Goal: Transaction & Acquisition: Download file/media

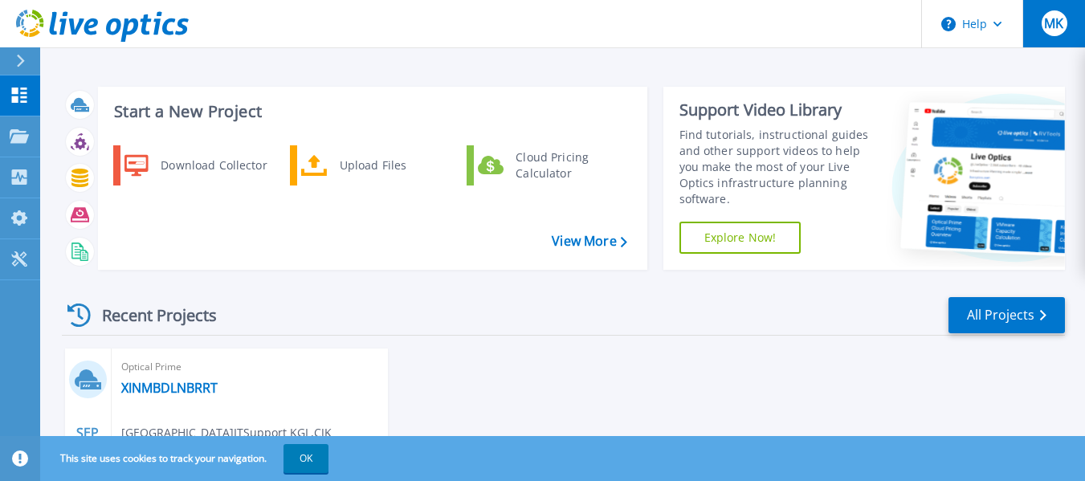
click at [1055, 22] on span "MK" at bounding box center [1053, 23] width 19 height 13
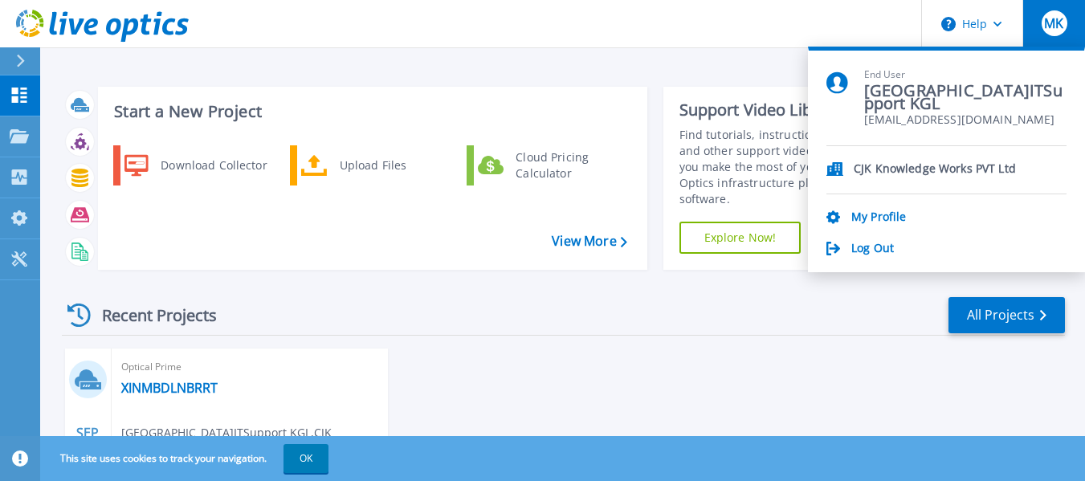
click at [585, 341] on div "Recent Projects All Projects [DATE] Optical Prime XINMBDLNBRRT [GEOGRAPHIC_DATA…" at bounding box center [563, 442] width 1003 height 319
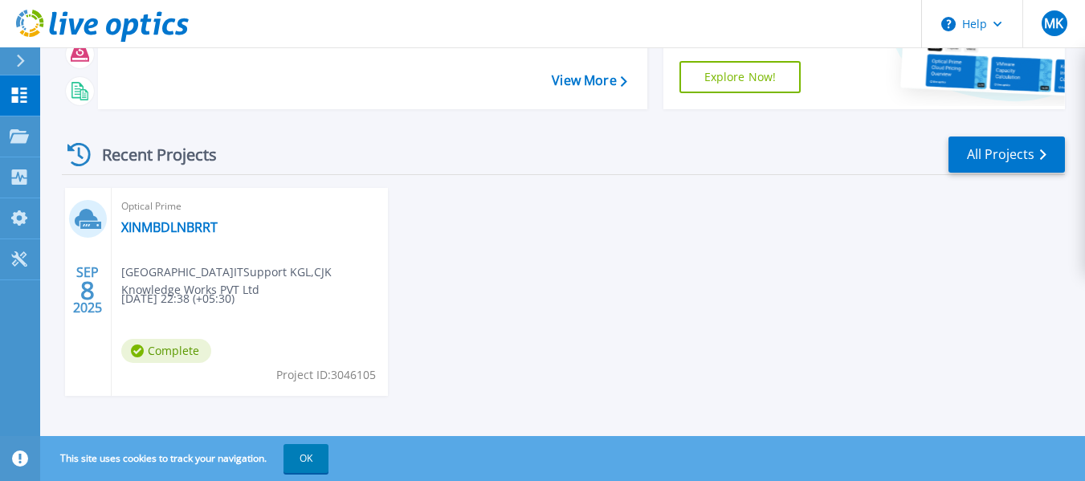
scroll to position [169, 0]
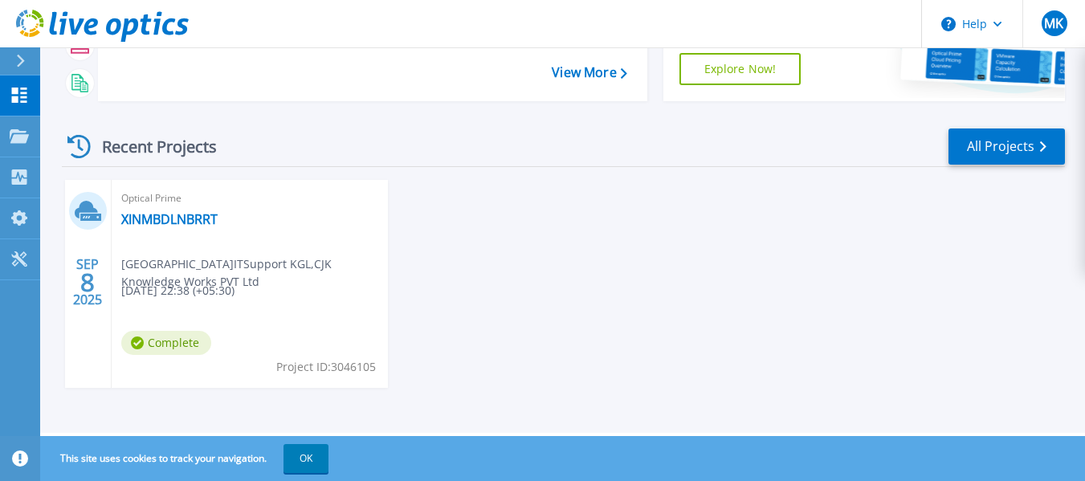
click at [256, 275] on span "[GEOGRAPHIC_DATA]ITSupport KGL , CJK Knowledge Works PVT Ltd" at bounding box center [254, 272] width 267 height 35
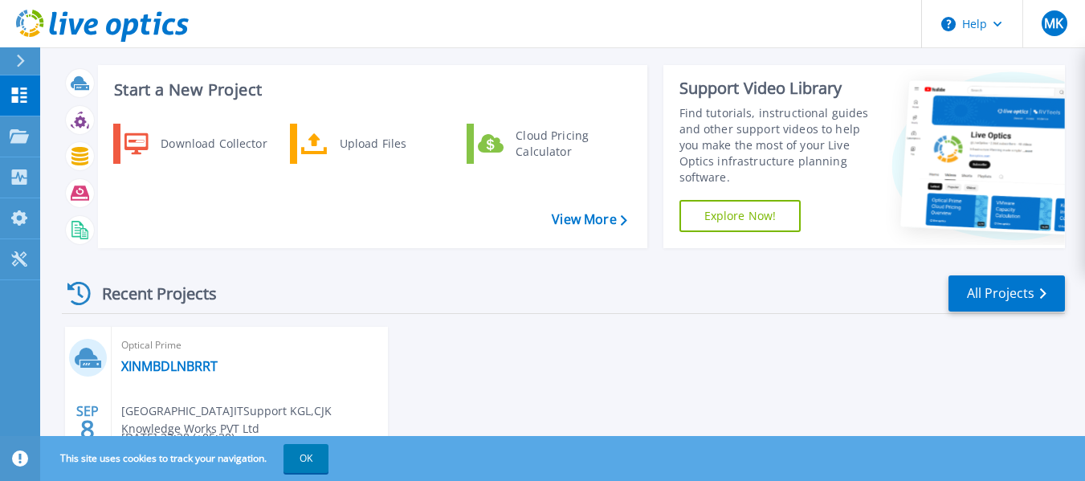
scroll to position [8, 0]
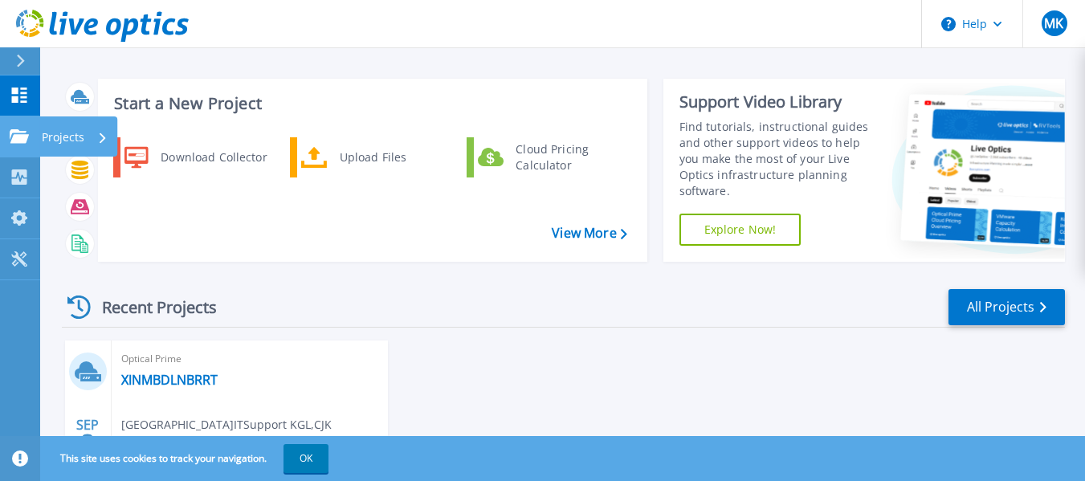
click at [18, 126] on link "Projects Projects" at bounding box center [20, 136] width 40 height 41
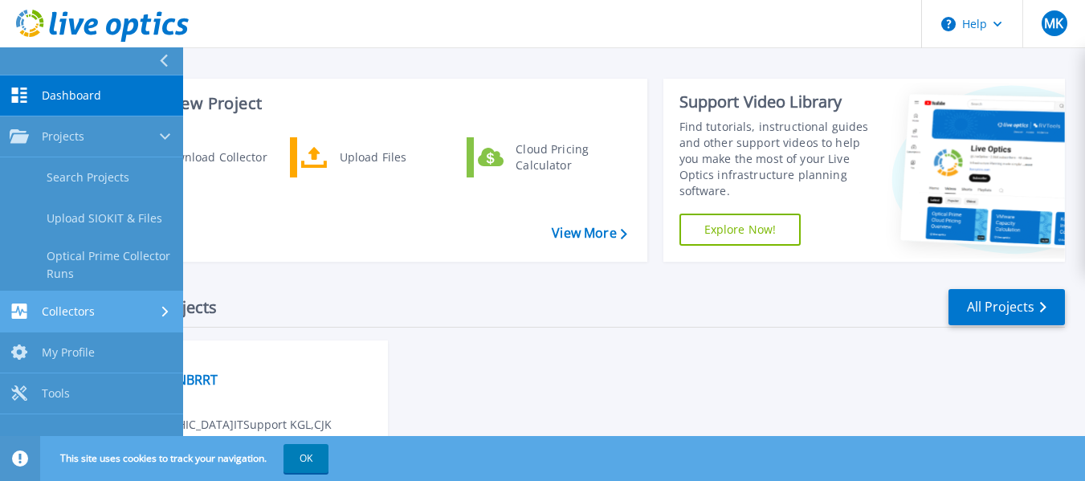
click at [55, 305] on span "Collectors" at bounding box center [68, 311] width 53 height 14
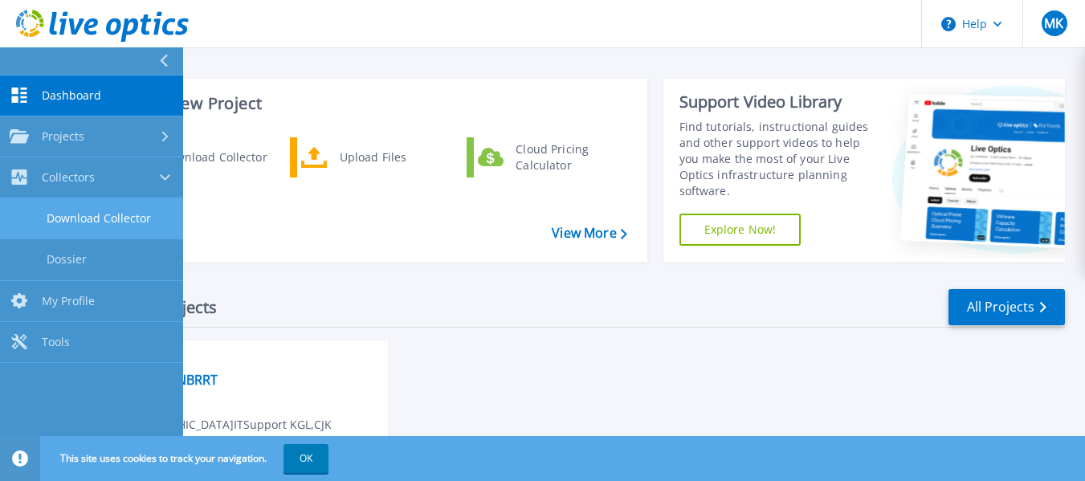
click at [101, 217] on link "Download Collector" at bounding box center [91, 218] width 183 height 41
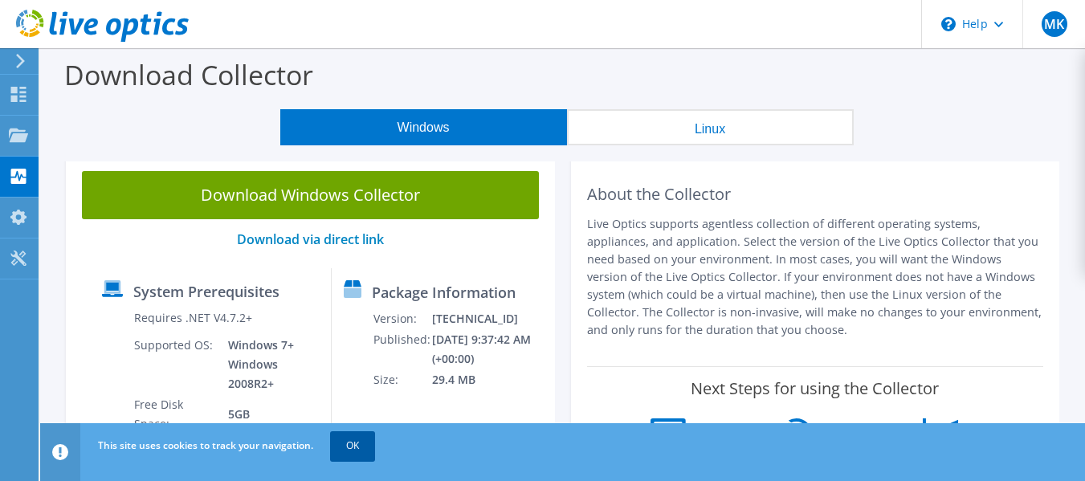
click at [360, 448] on link "OK" at bounding box center [352, 445] width 45 height 29
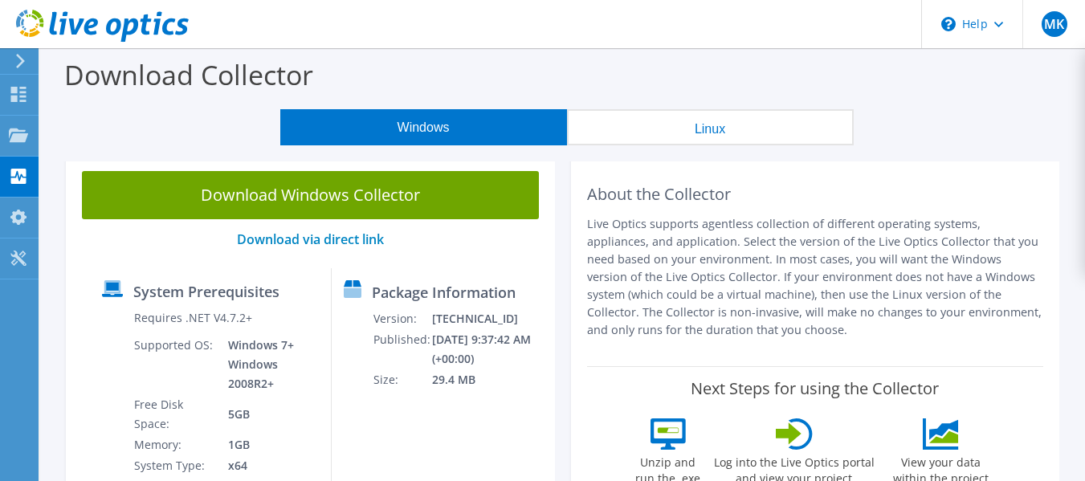
scroll to position [80, 0]
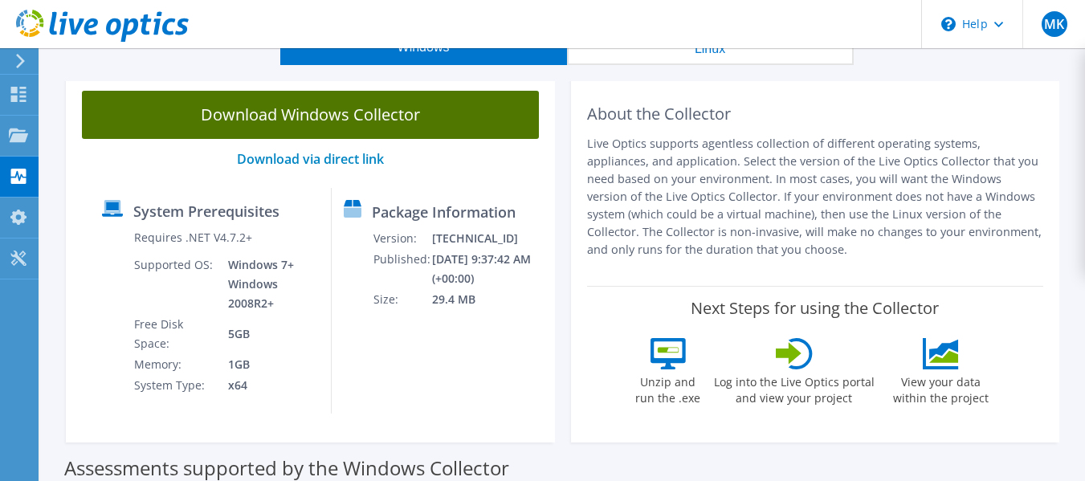
click at [364, 112] on link "Download Windows Collector" at bounding box center [310, 115] width 457 height 48
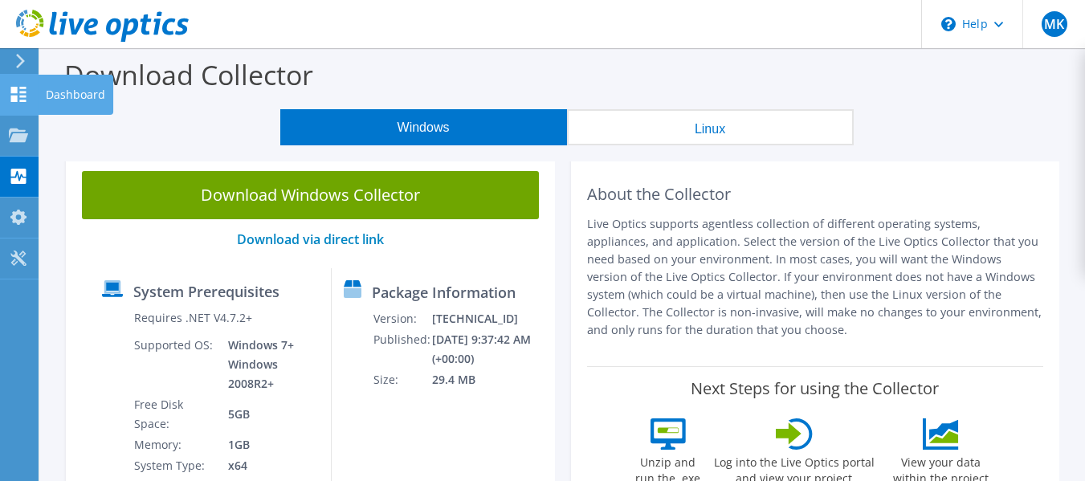
click at [12, 100] on use at bounding box center [18, 94] width 15 height 15
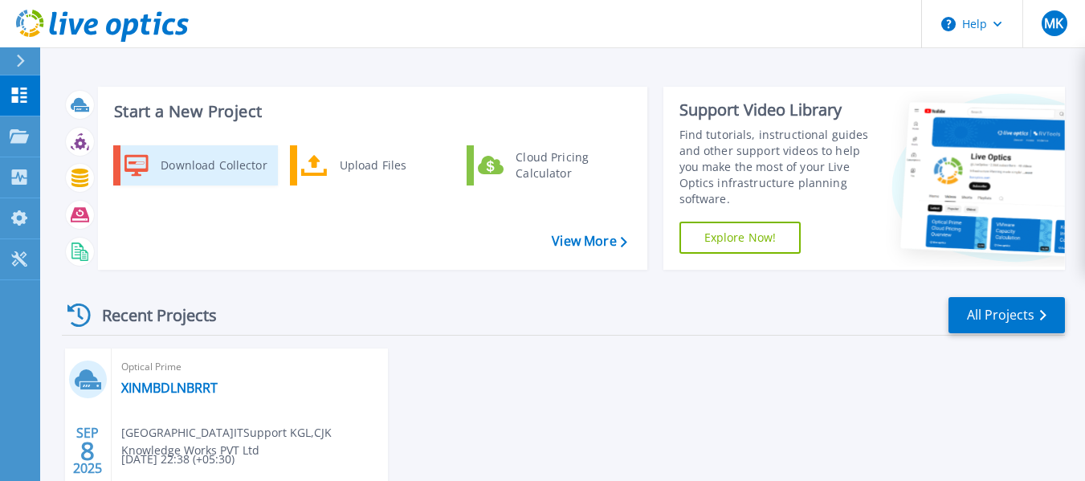
click at [243, 165] on div "Download Collector" at bounding box center [213, 165] width 121 height 32
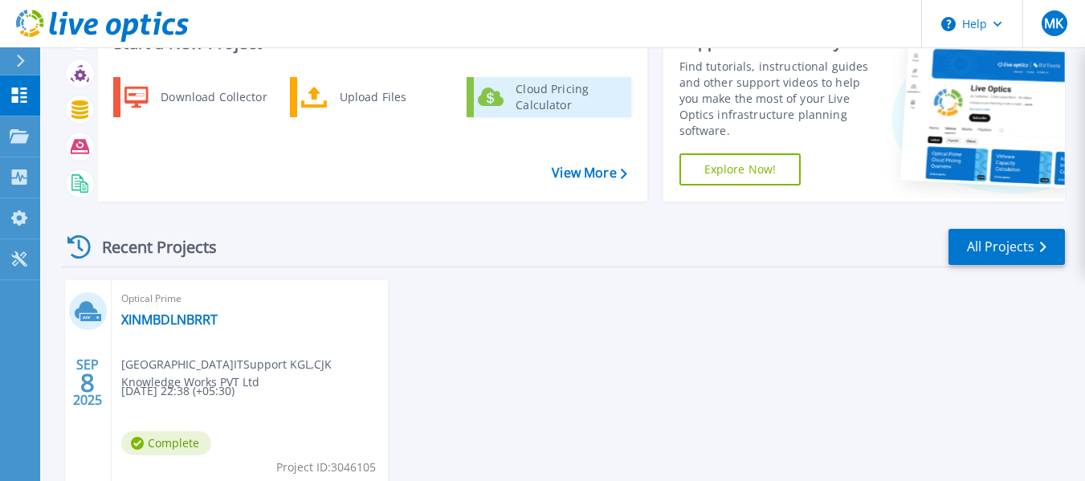
scroll to position [169, 0]
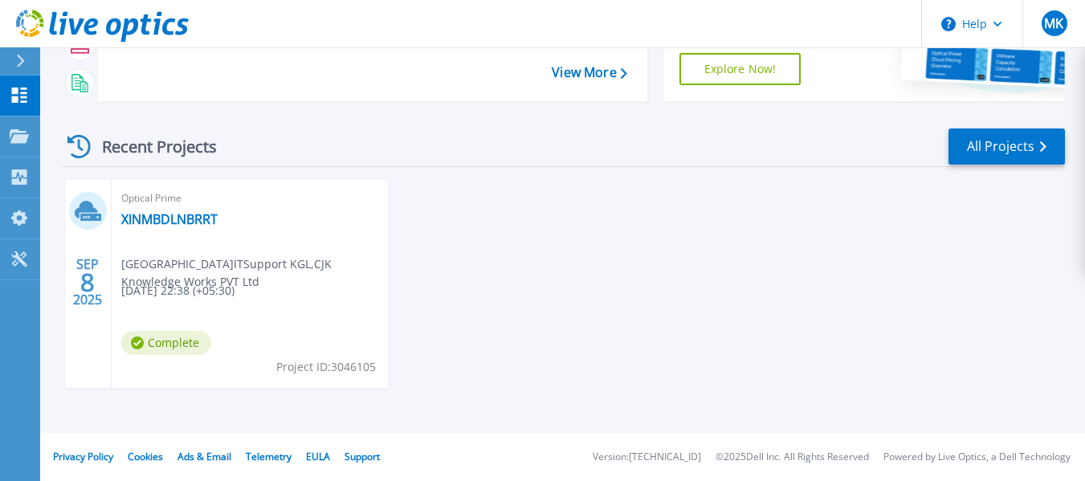
click at [119, 265] on div "Optical Prime XINMBDLNBRRT [GEOGRAPHIC_DATA]ITSupport KGL , CJK Knowledge Works…" at bounding box center [250, 284] width 276 height 208
click at [141, 277] on span "[GEOGRAPHIC_DATA]ITSupport KGL , CJK Knowledge Works PVT Ltd" at bounding box center [254, 272] width 267 height 35
click at [198, 223] on link "XINMBDLNBRRT" at bounding box center [169, 219] width 96 height 16
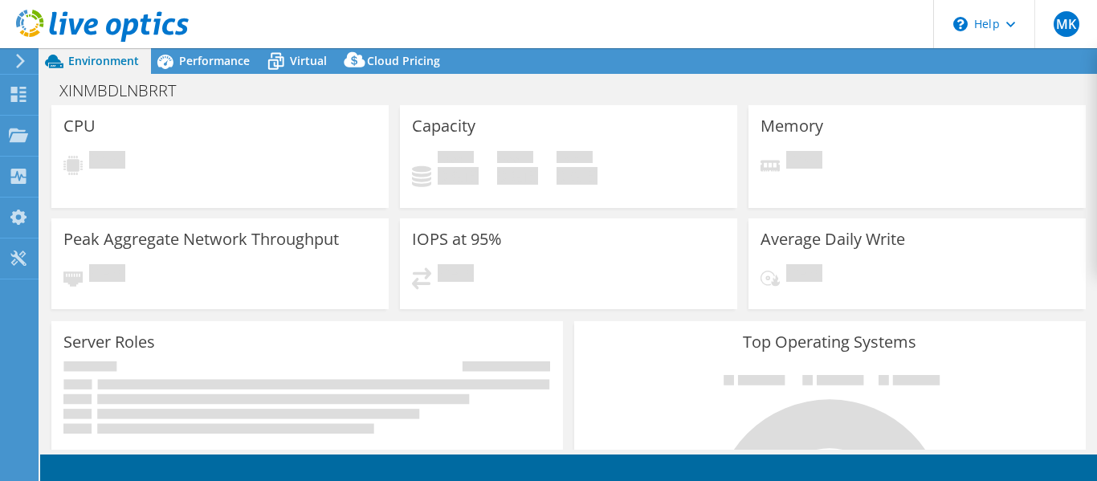
select select "USD"
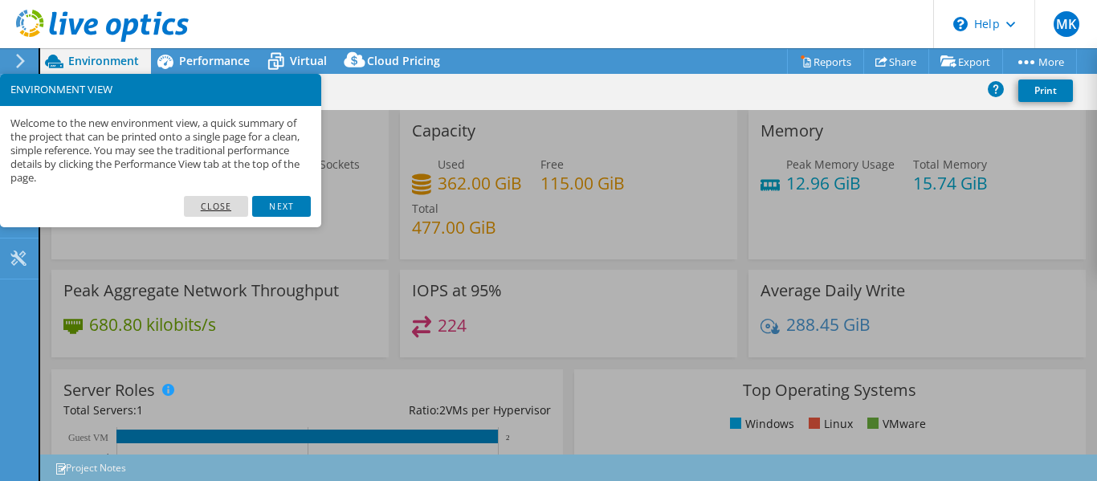
click at [219, 203] on link "Close" at bounding box center [216, 206] width 65 height 21
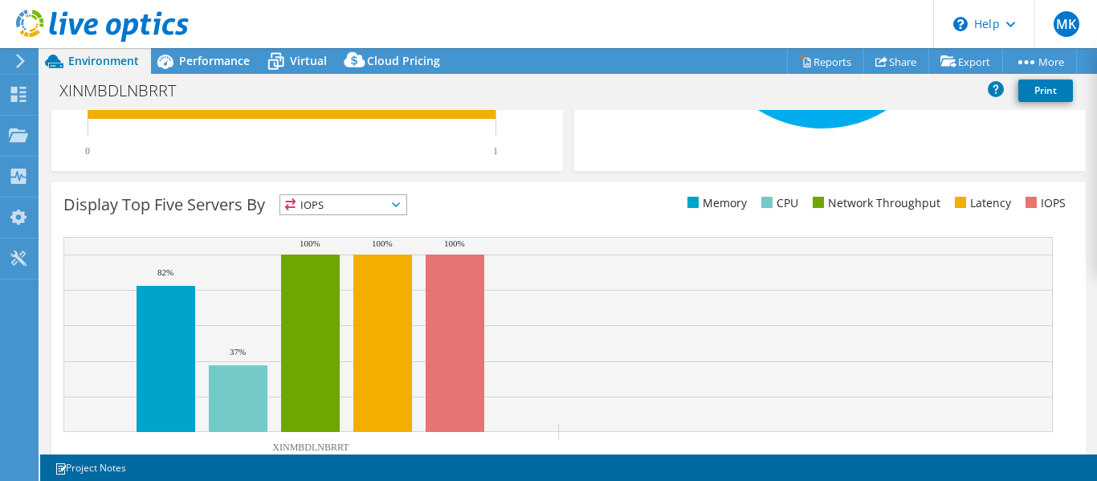
scroll to position [555, 0]
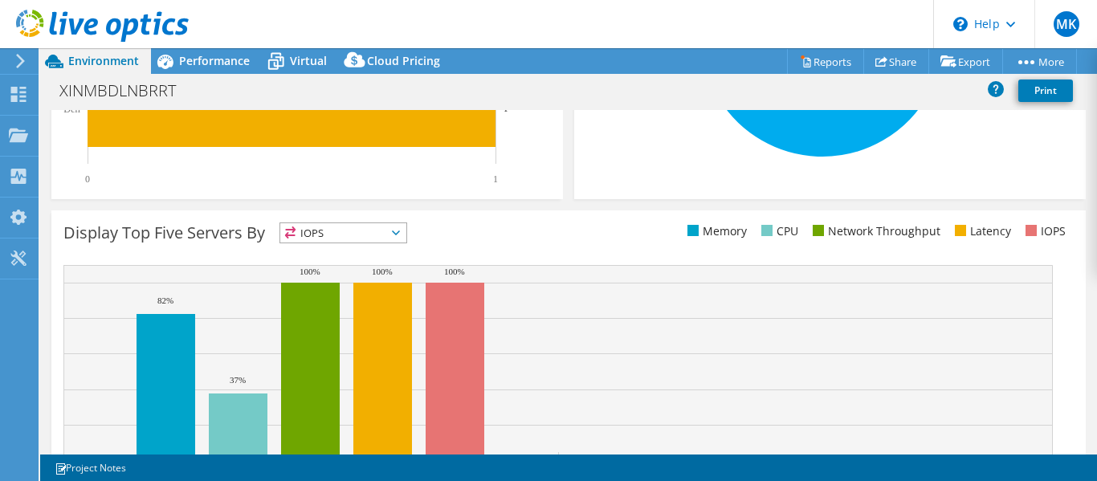
click at [345, 238] on span "IOPS" at bounding box center [343, 232] width 126 height 19
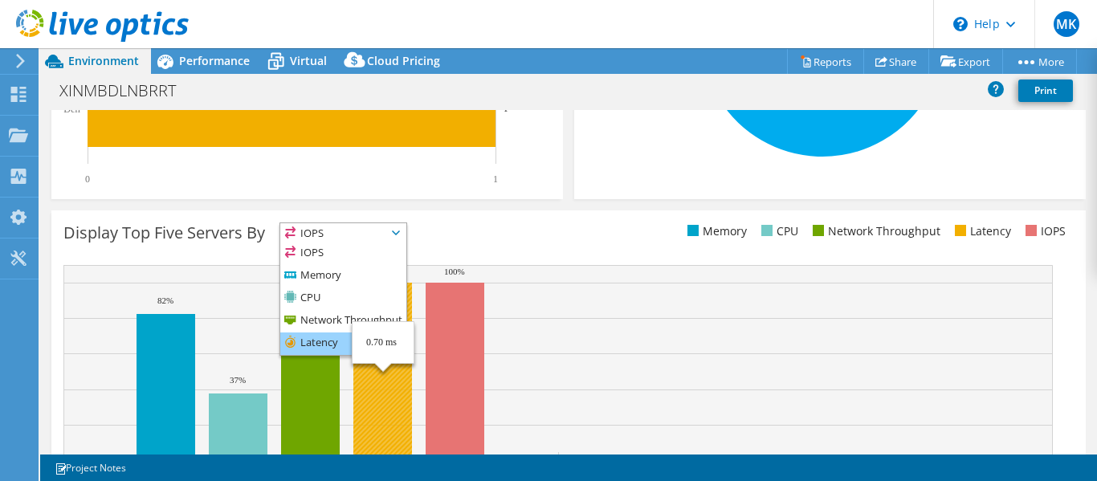
click at [357, 342] on li "Latency" at bounding box center [343, 344] width 126 height 22
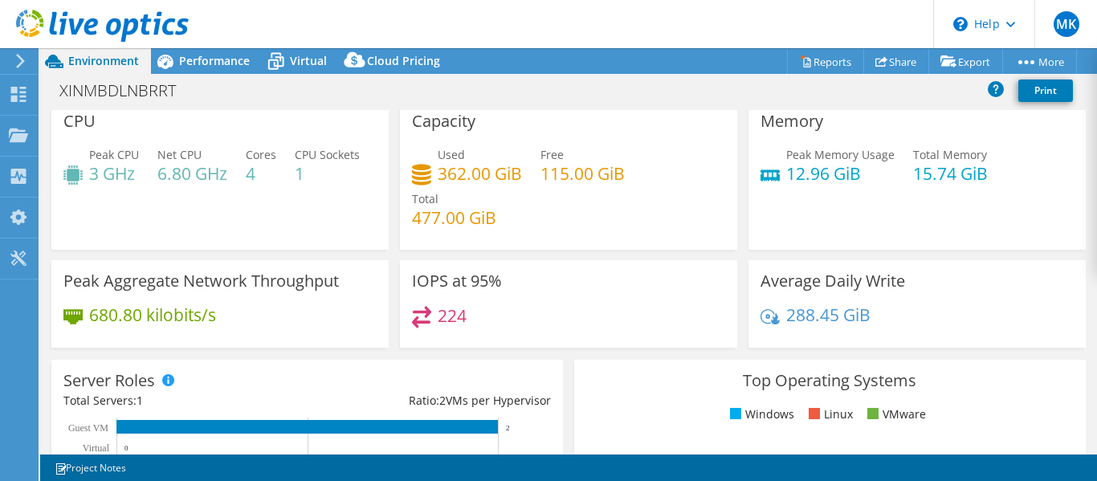
scroll to position [0, 0]
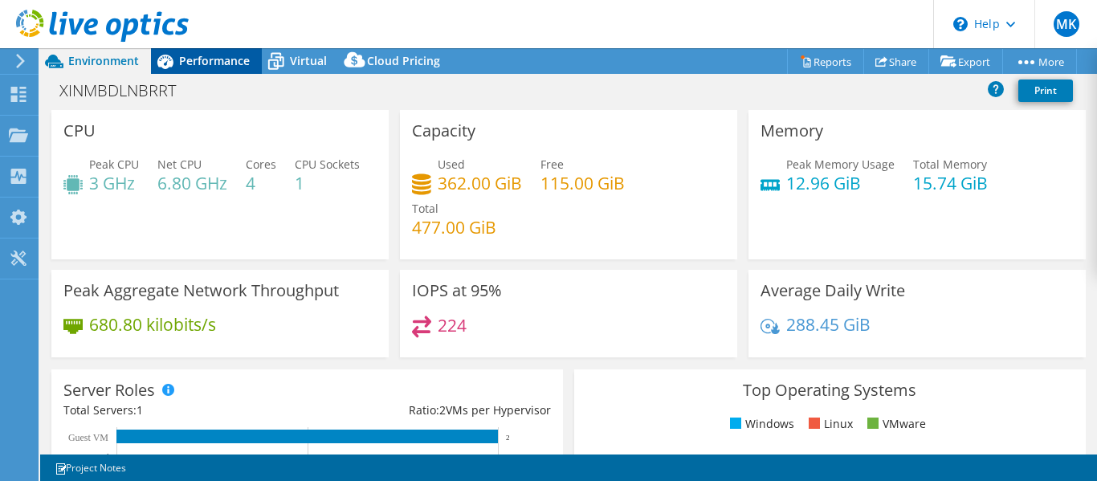
click at [216, 67] on span "Performance" at bounding box center [214, 60] width 71 height 15
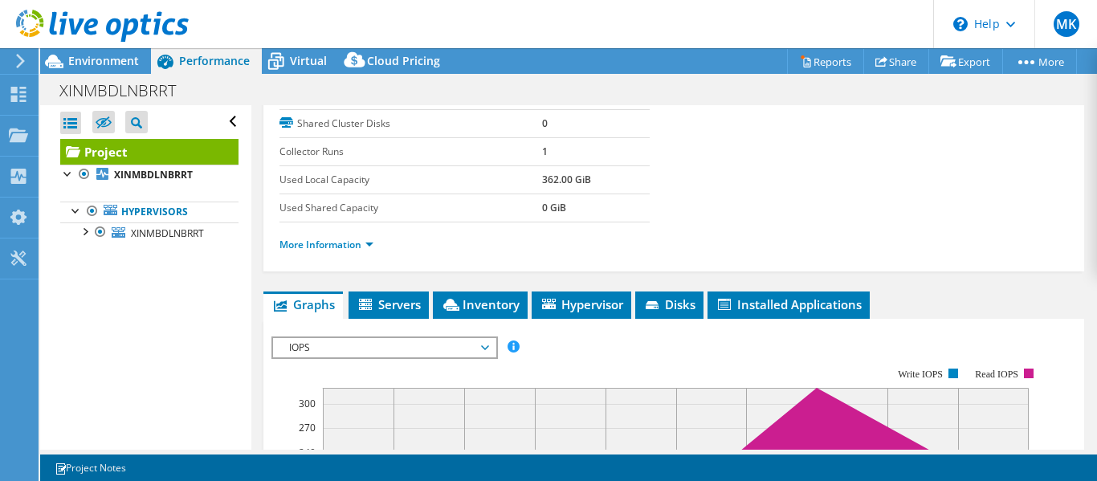
scroll to position [241, 0]
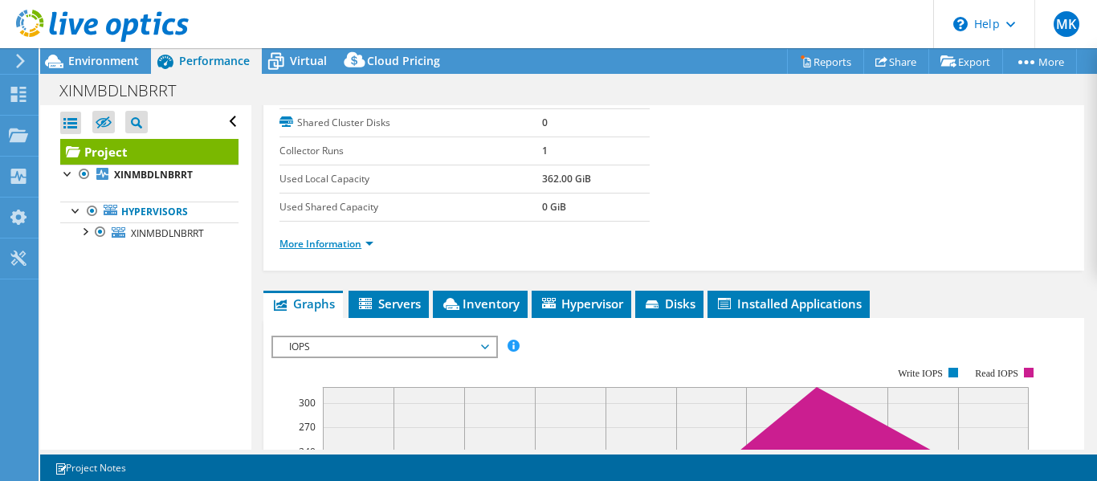
click at [372, 245] on link "More Information" at bounding box center [327, 244] width 94 height 14
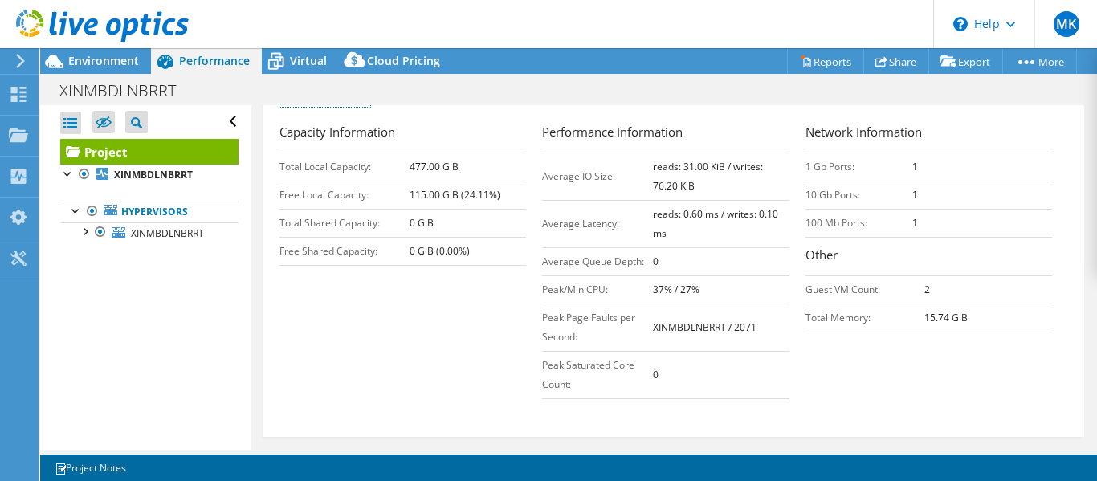
scroll to position [374, 0]
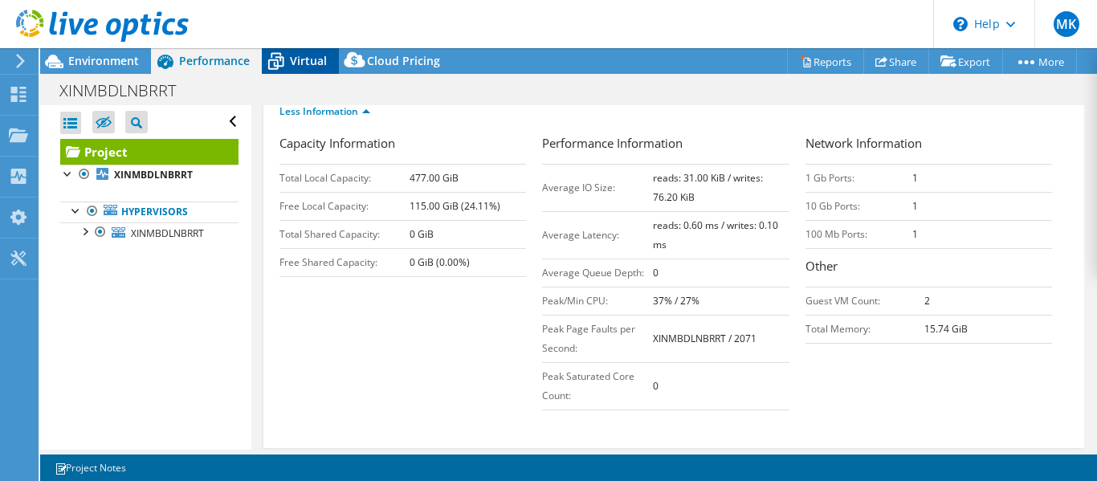
click at [313, 67] on span "Virtual" at bounding box center [308, 60] width 37 height 15
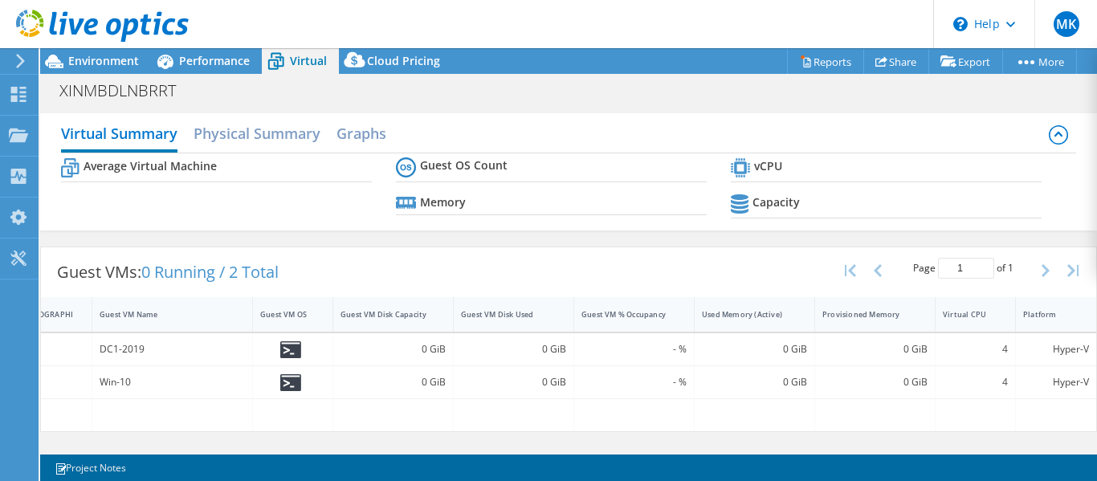
scroll to position [0, 0]
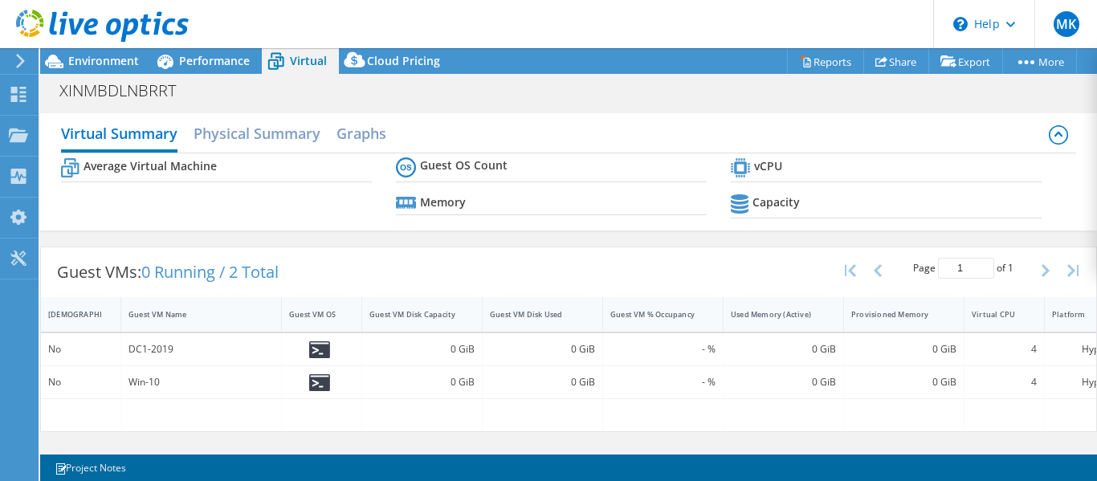
click at [169, 345] on div "DC1-2019" at bounding box center [201, 350] width 145 height 18
click at [315, 333] on div at bounding box center [322, 349] width 80 height 32
click at [373, 125] on h2 "Graphs" at bounding box center [362, 134] width 50 height 35
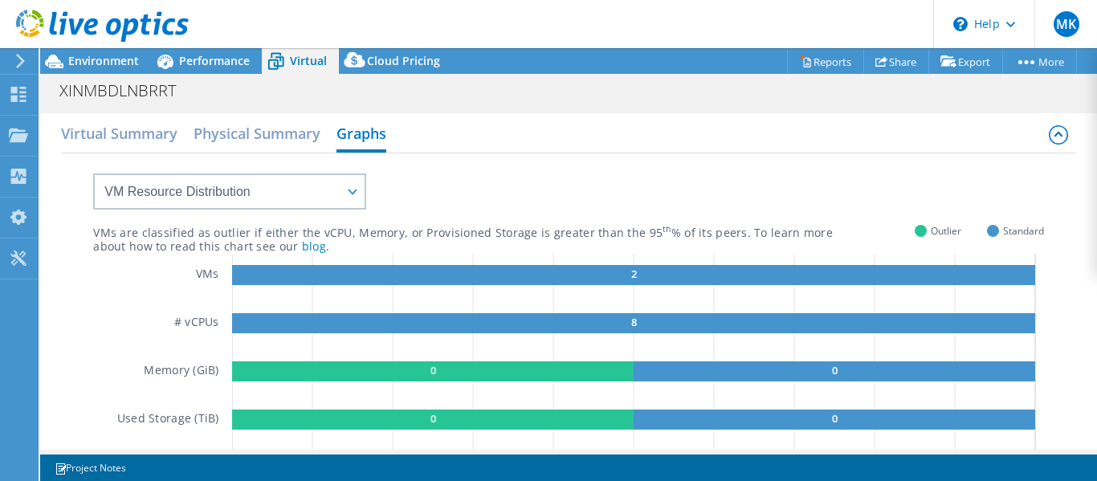
click at [419, 79] on div "XINMBDLNBRRT Print" at bounding box center [568, 91] width 1057 height 30
click at [411, 59] on span "Cloud Pricing" at bounding box center [403, 60] width 73 height 15
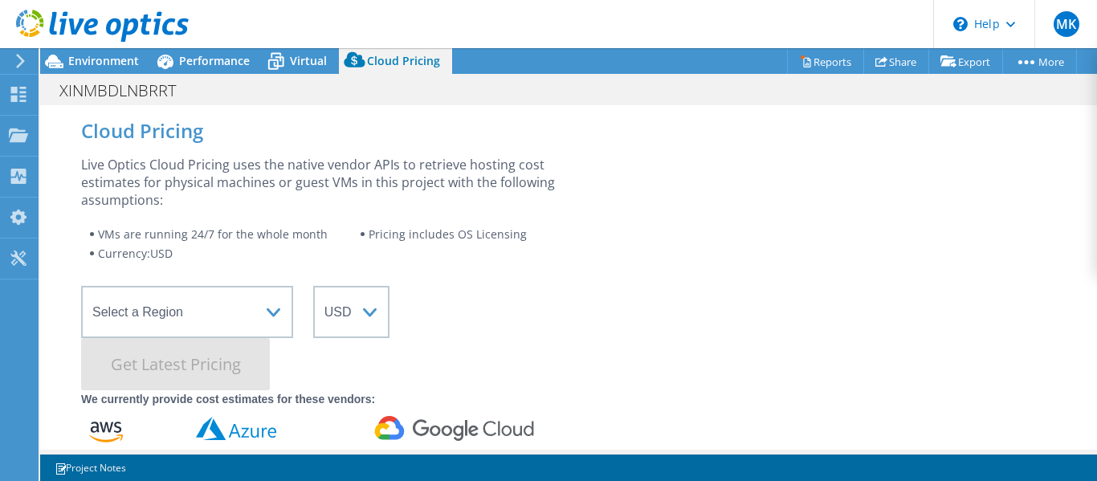
scroll to position [534, 0]
click at [305, 71] on div "Virtual" at bounding box center [300, 61] width 77 height 26
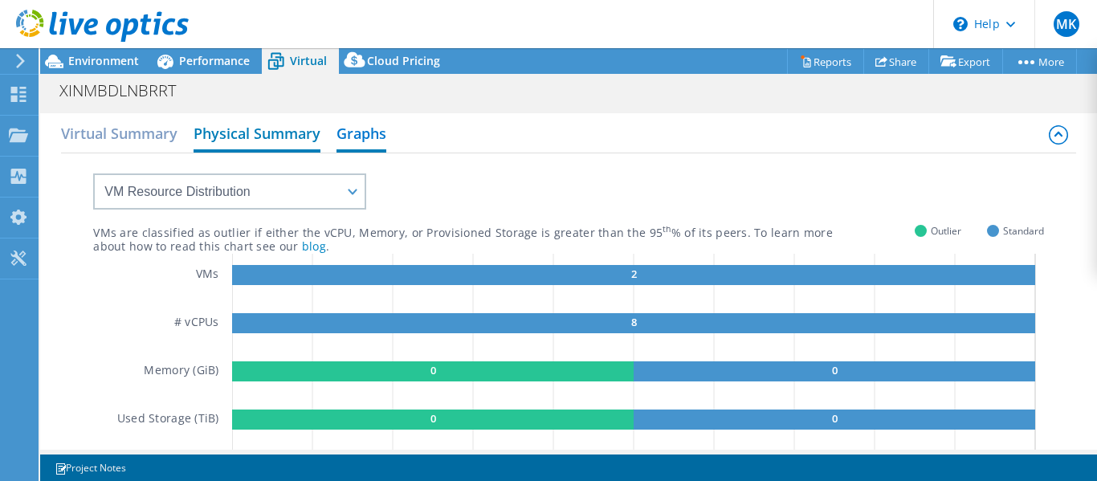
click at [225, 139] on h2 "Physical Summary" at bounding box center [257, 134] width 127 height 35
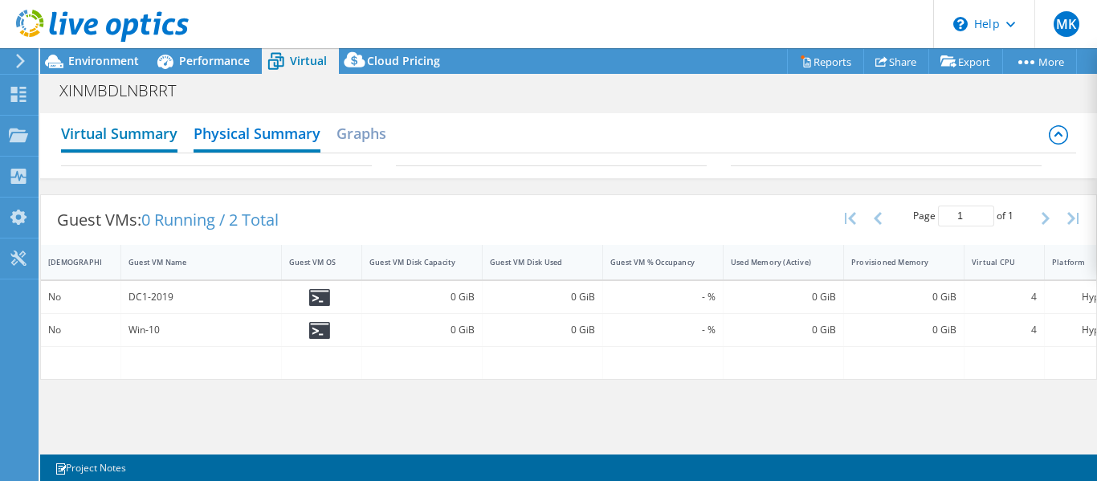
click at [96, 119] on h2 "Virtual Summary" at bounding box center [119, 134] width 116 height 35
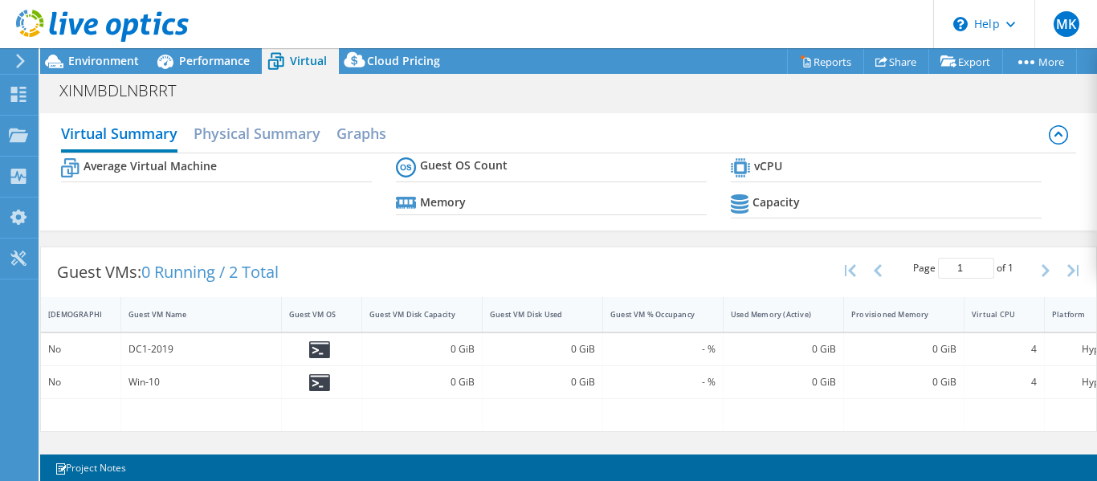
click at [432, 166] on b "Guest OS Count" at bounding box center [464, 165] width 88 height 16
click at [227, 63] on span "Performance" at bounding box center [214, 60] width 71 height 15
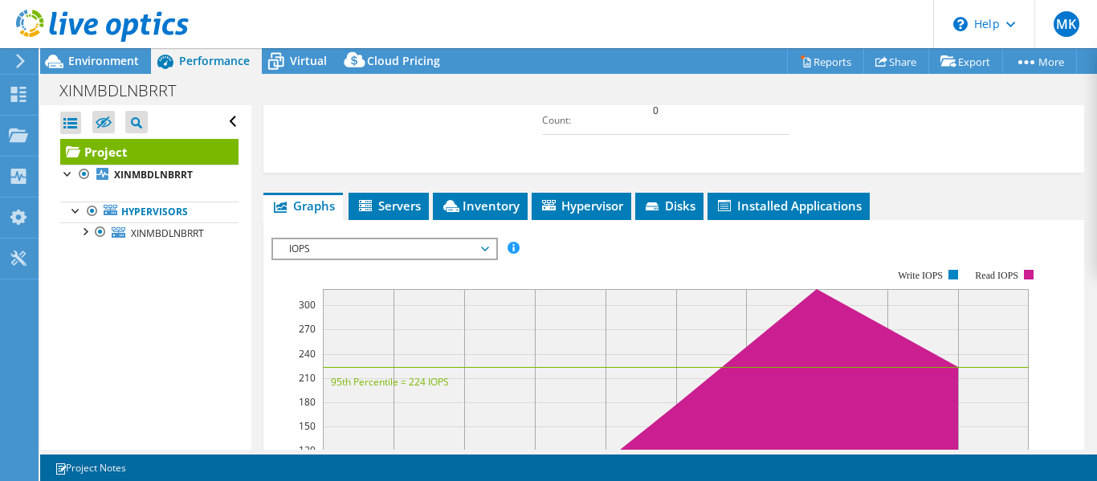
scroll to position [695, 0]
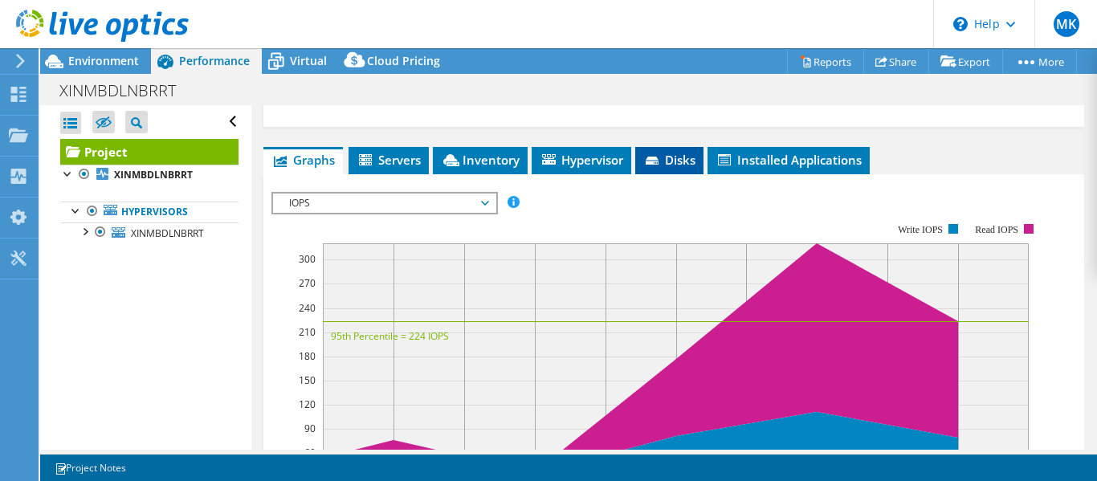
click at [681, 161] on span "Disks" at bounding box center [669, 160] width 52 height 16
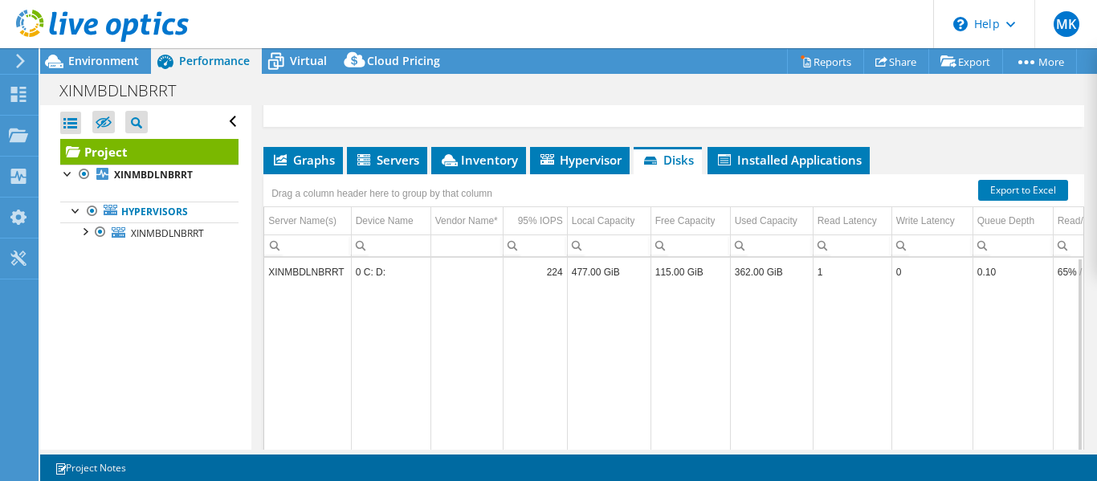
click at [620, 275] on td "477.00 GiB" at bounding box center [609, 272] width 84 height 28
click at [590, 163] on span "Hypervisor" at bounding box center [580, 160] width 84 height 16
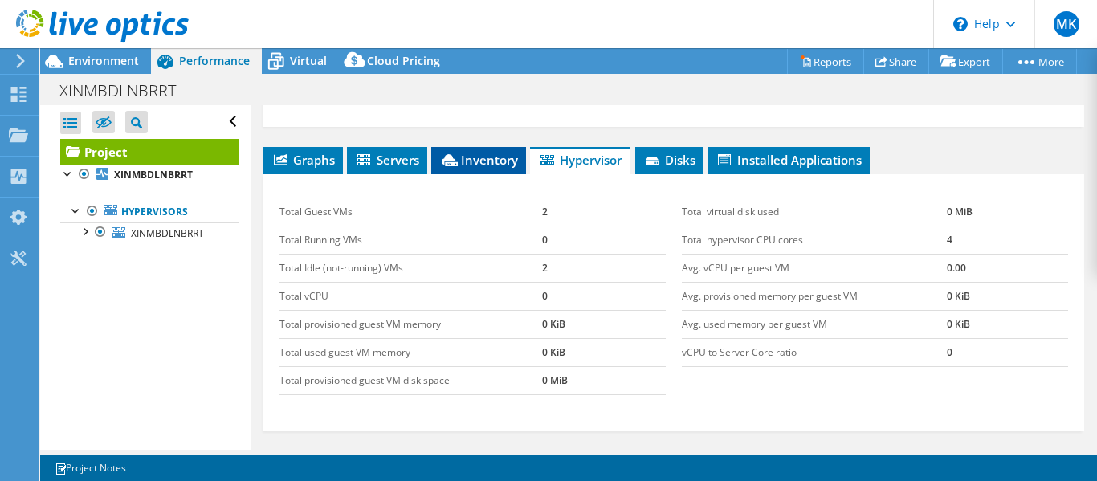
click at [492, 161] on span "Inventory" at bounding box center [478, 160] width 79 height 16
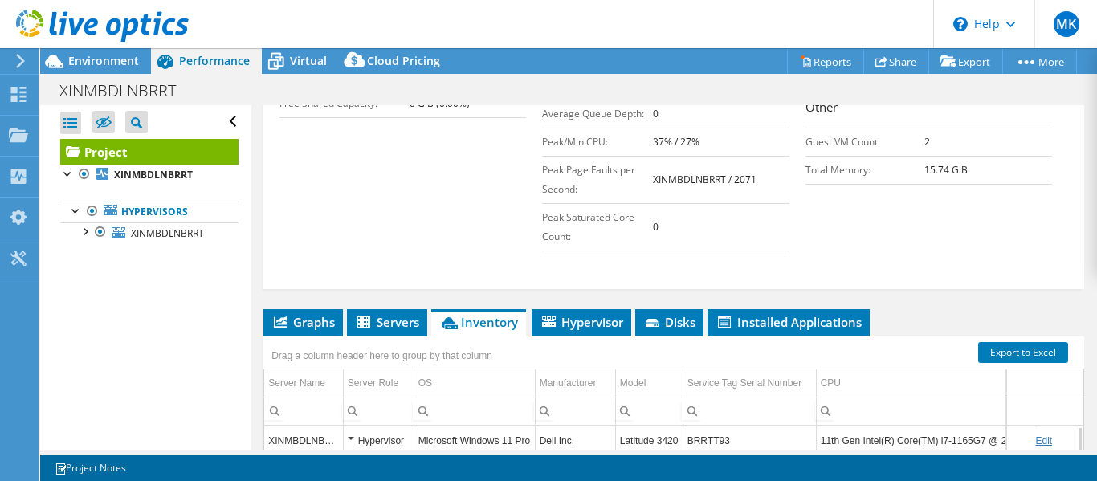
scroll to position [661, 0]
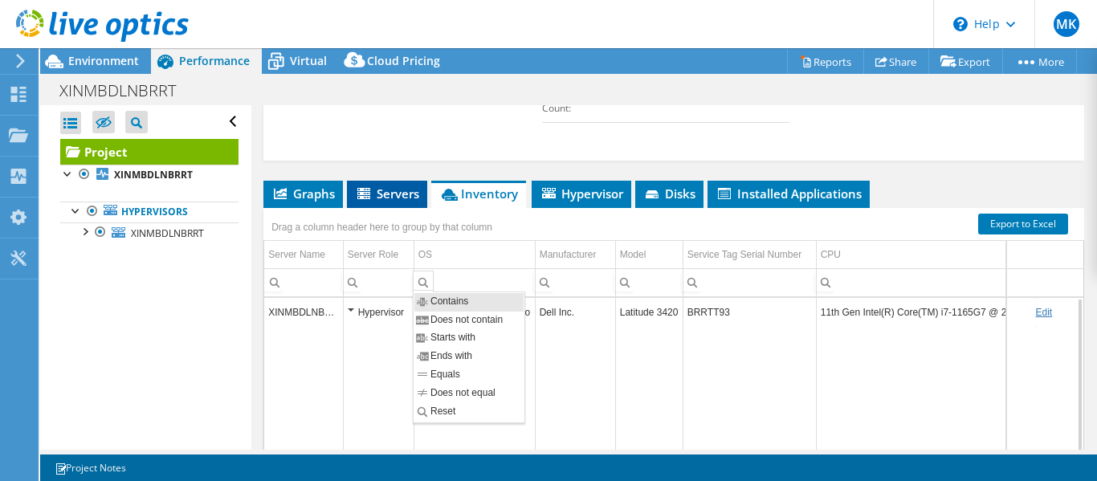
click at [403, 202] on li "Servers" at bounding box center [387, 194] width 80 height 27
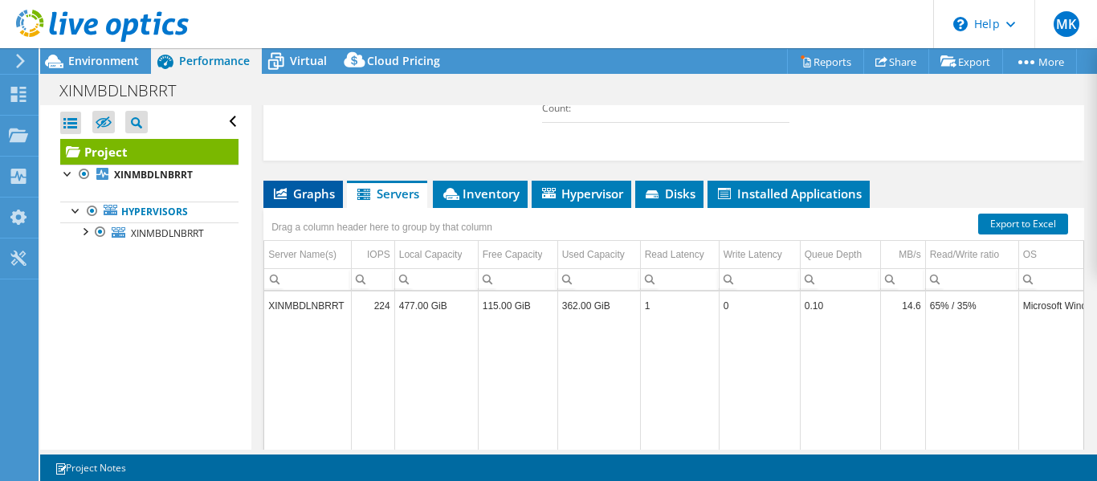
click at [310, 200] on span "Graphs" at bounding box center [303, 194] width 63 height 16
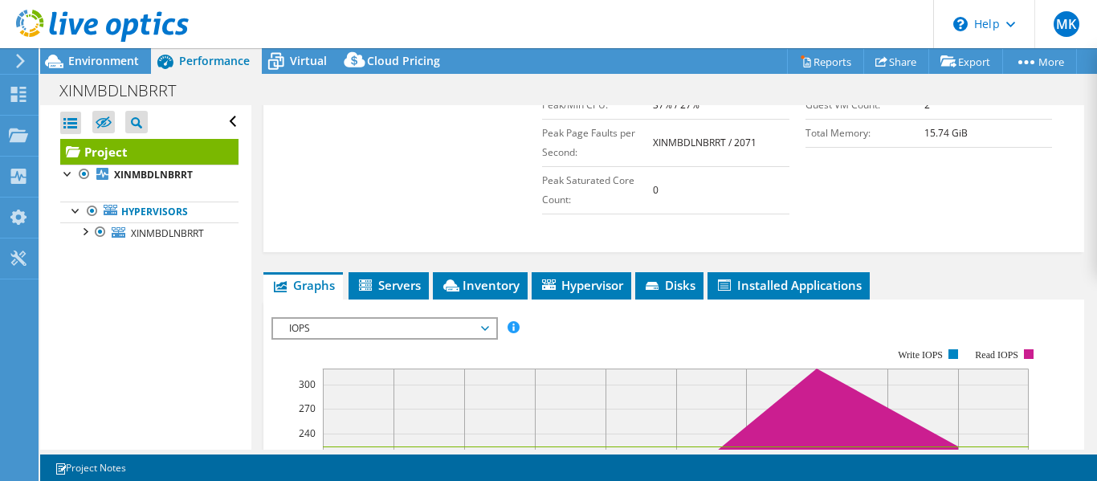
scroll to position [500, 0]
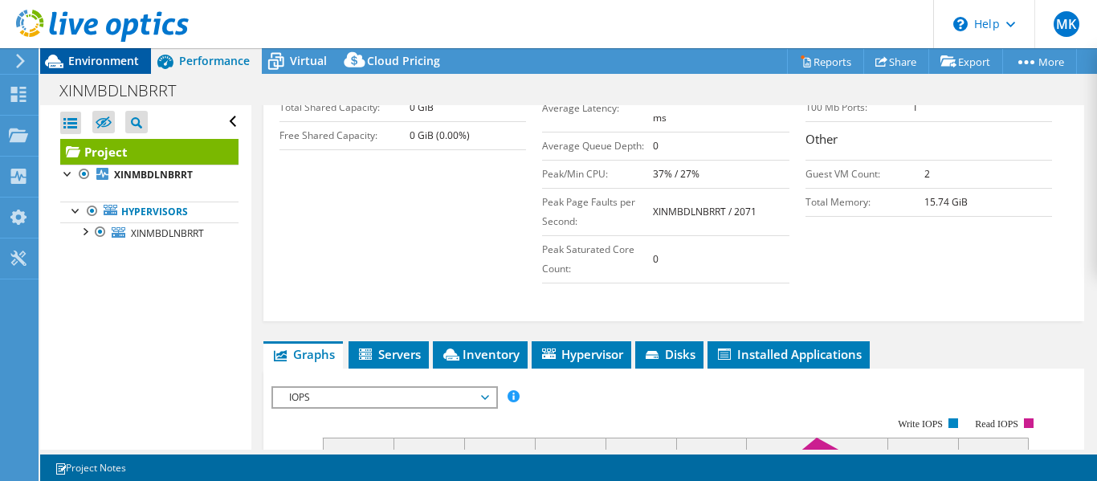
click at [131, 69] on div "Environment" at bounding box center [95, 61] width 111 height 26
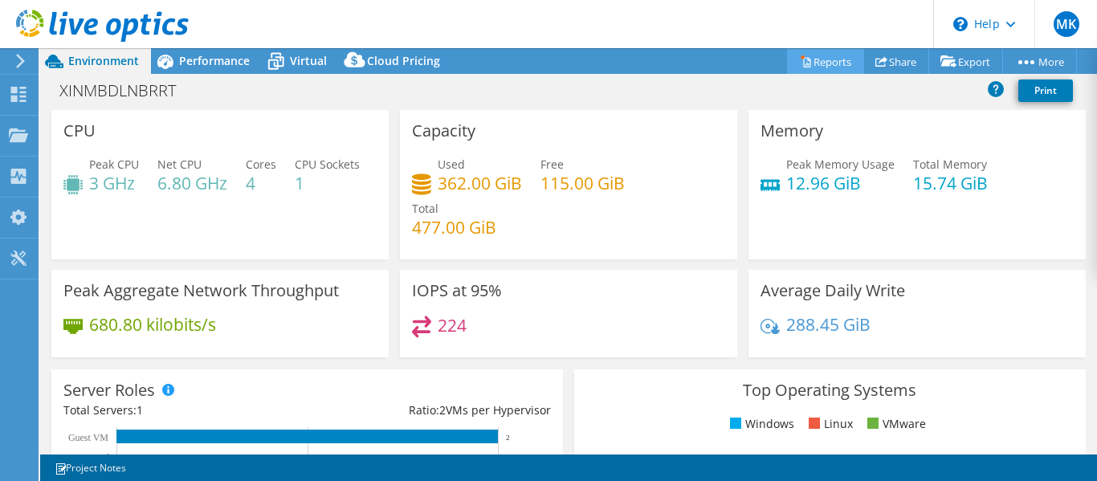
click at [823, 70] on link "Reports" at bounding box center [825, 61] width 77 height 25
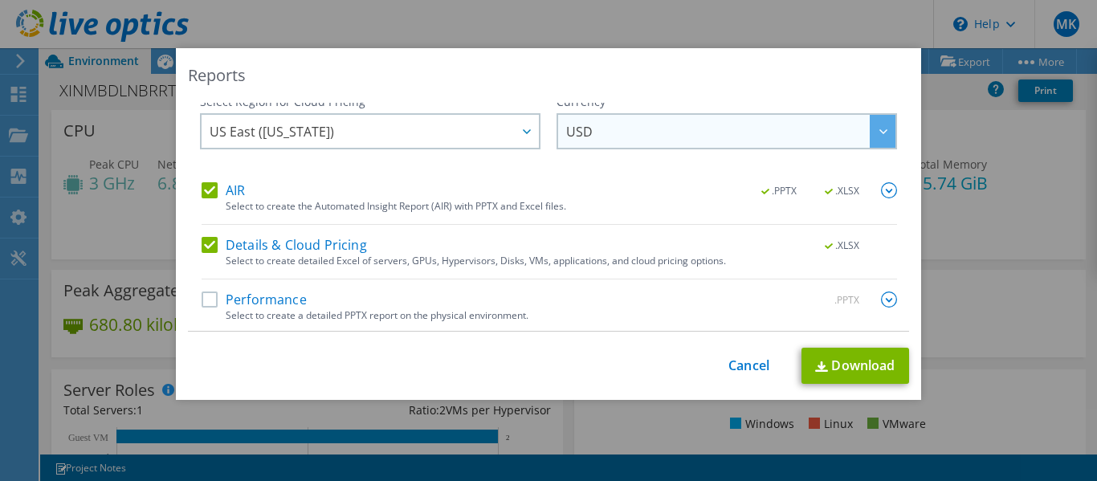
scroll to position [11, 0]
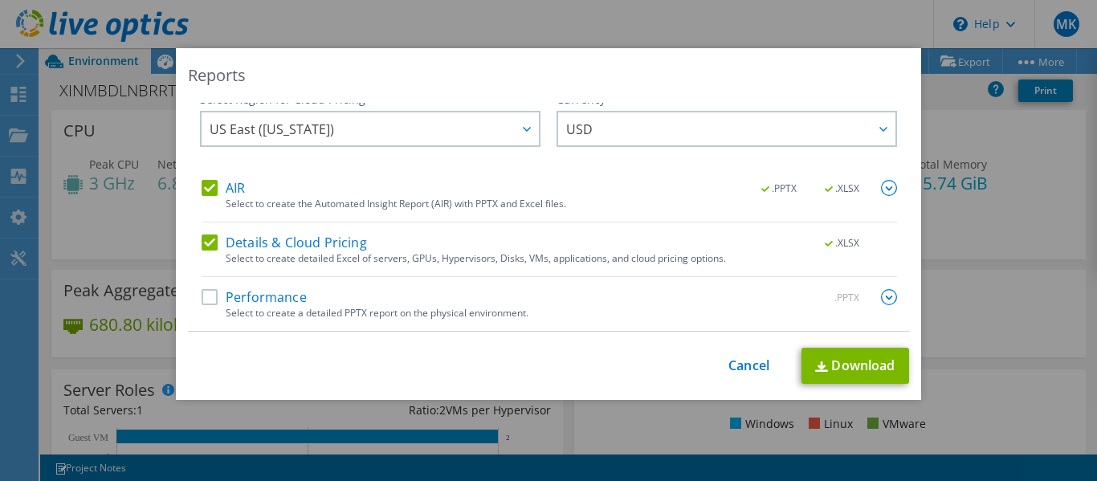
click at [229, 300] on label "Performance" at bounding box center [254, 297] width 105 height 16
click at [0, 0] on input "Performance" at bounding box center [0, 0] width 0 height 0
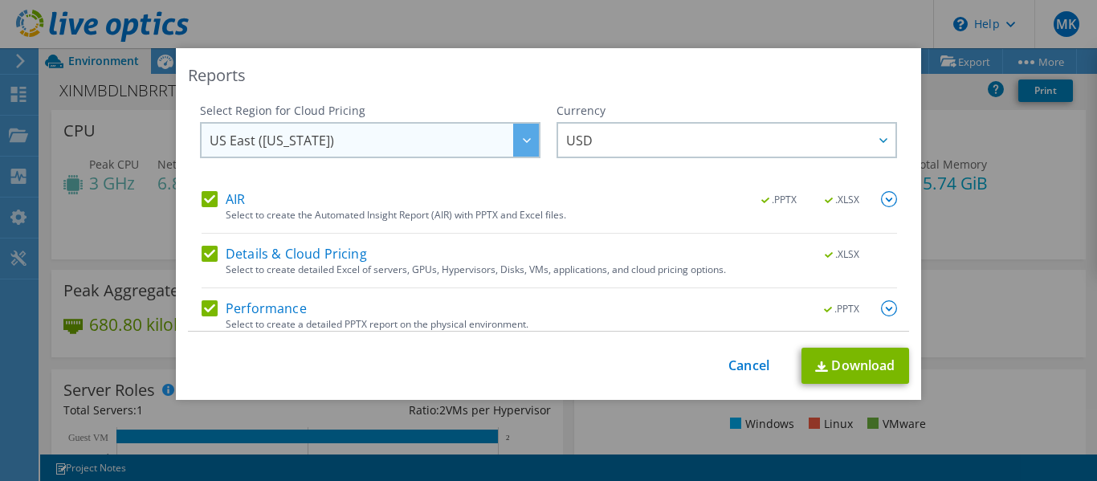
click at [470, 136] on span "US East (Virginia)" at bounding box center [374, 140] width 329 height 33
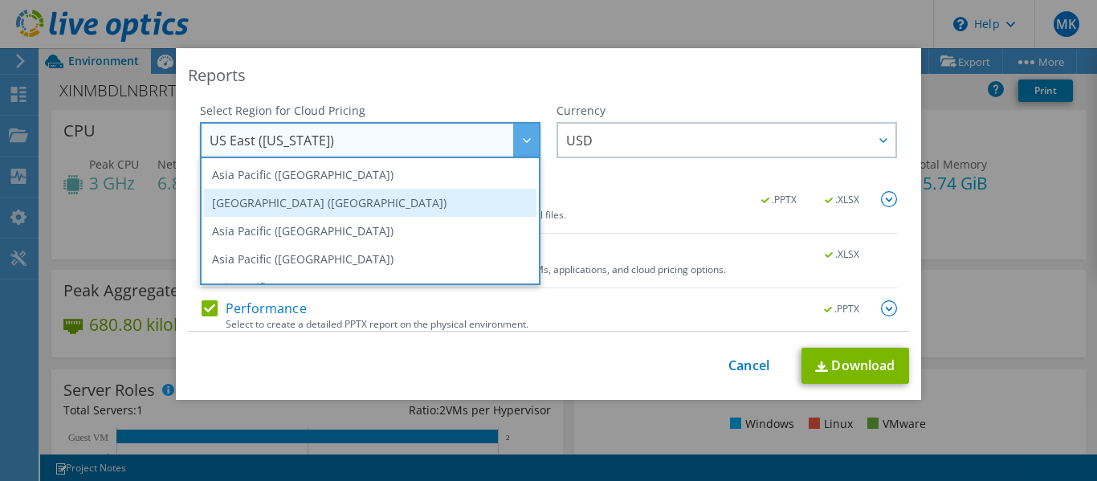
click at [311, 204] on li "Asia Pacific (Mumbai)" at bounding box center [370, 203] width 333 height 28
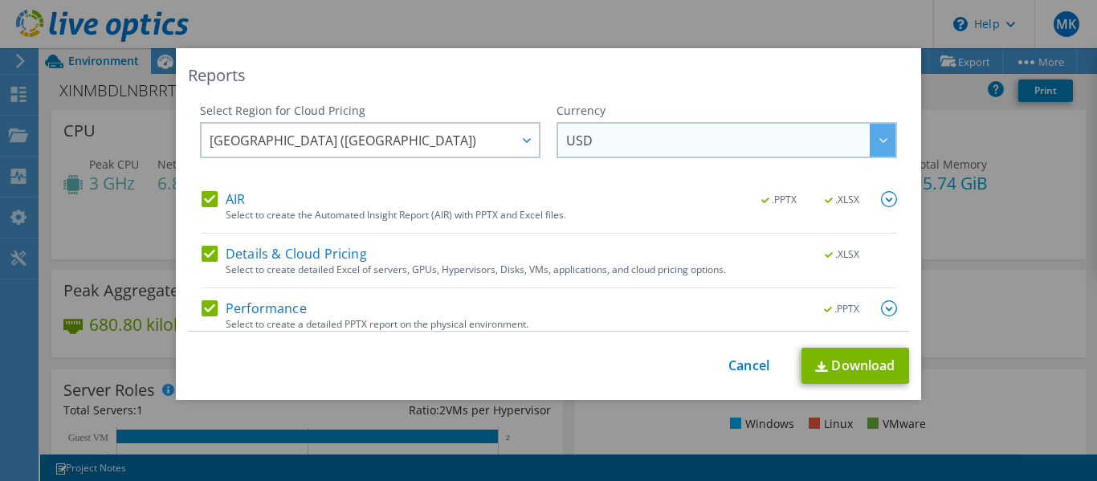
click at [677, 149] on span "USD" at bounding box center [730, 140] width 329 height 33
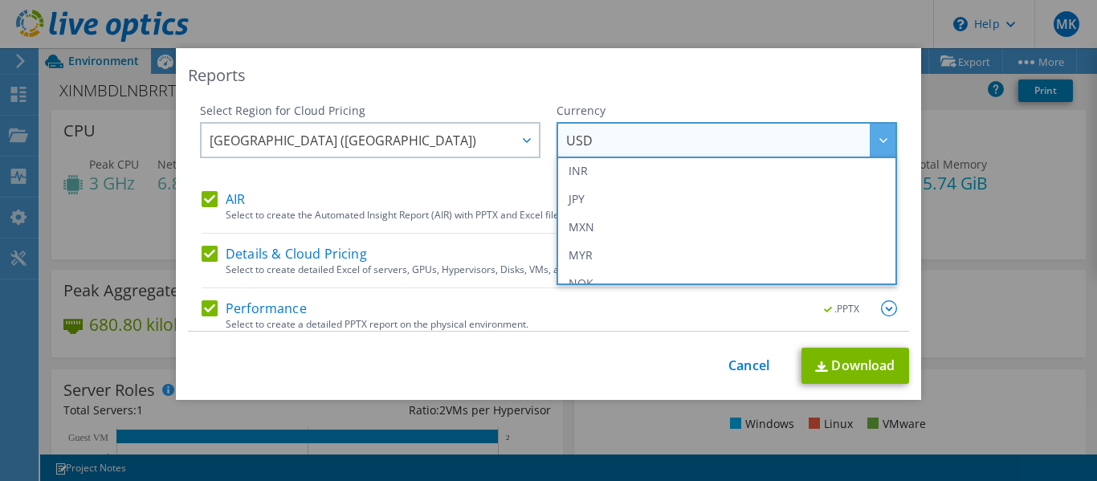
scroll to position [261, 0]
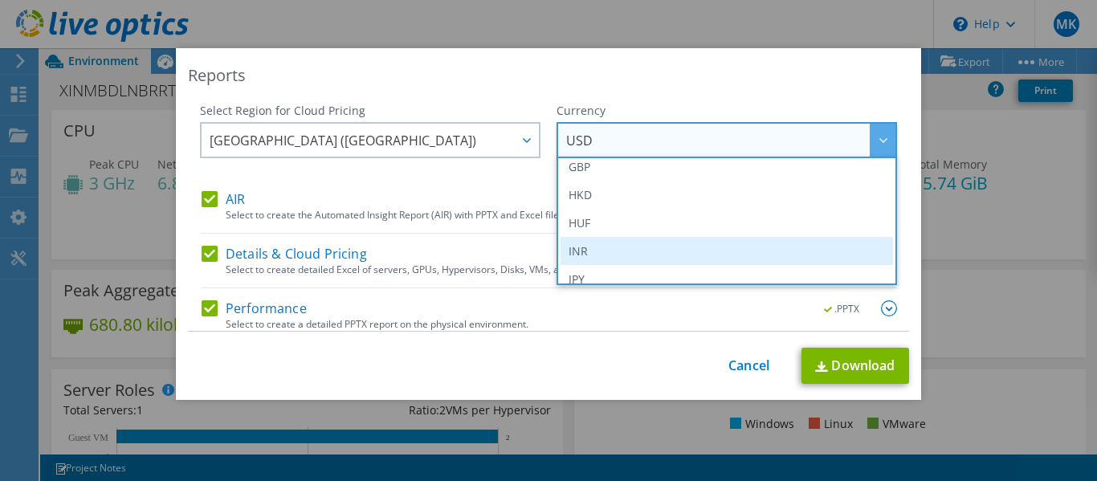
click at [592, 254] on li "INR" at bounding box center [727, 251] width 333 height 28
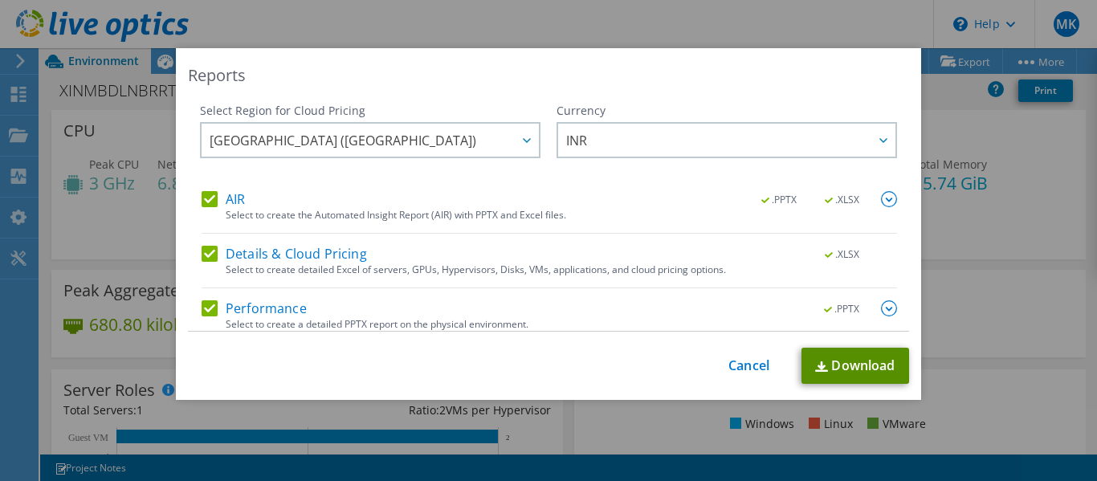
click at [838, 370] on link "Download" at bounding box center [856, 366] width 108 height 36
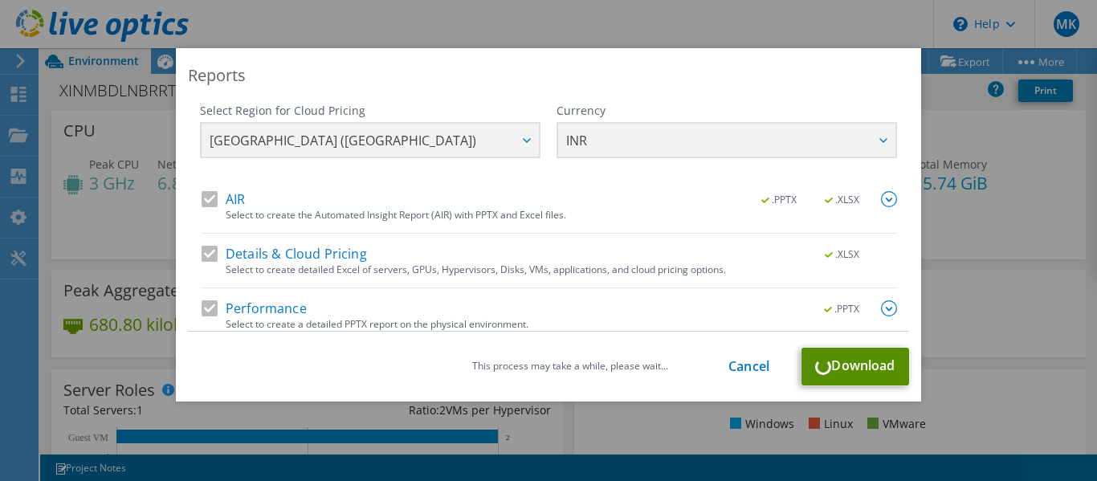
scroll to position [11, 0]
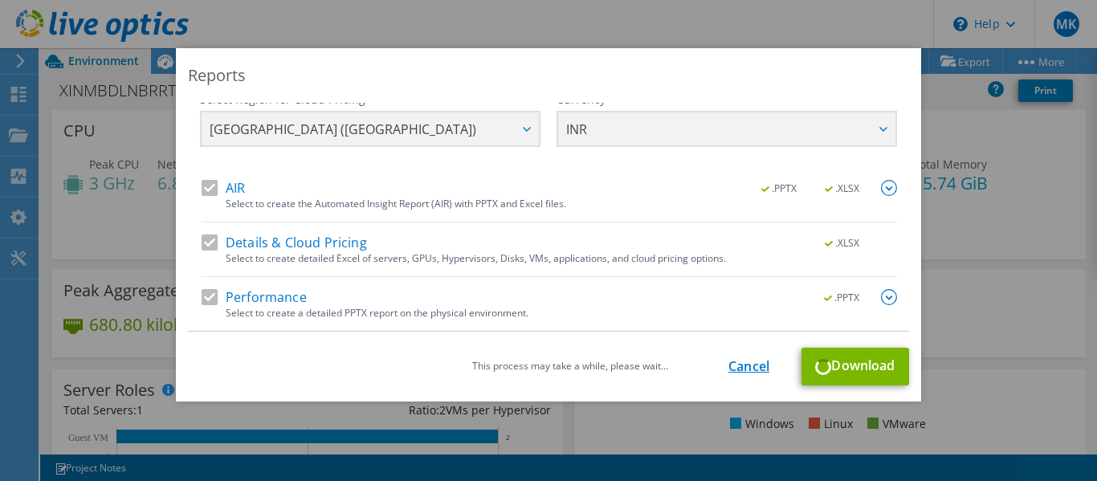
click at [734, 362] on link "Cancel" at bounding box center [749, 366] width 41 height 15
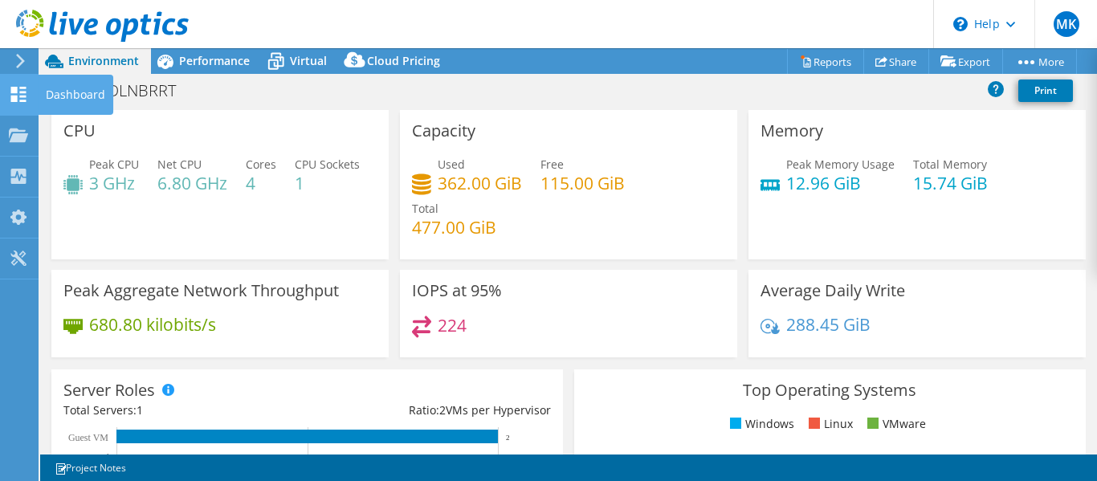
click at [14, 87] on icon at bounding box center [18, 94] width 19 height 15
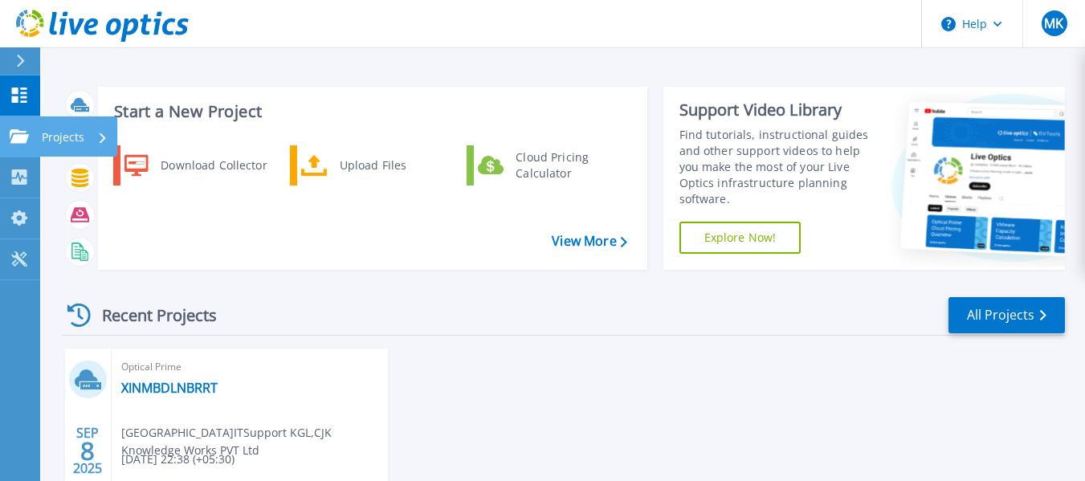
click at [0, 130] on link "Projects Projects" at bounding box center [20, 136] width 40 height 41
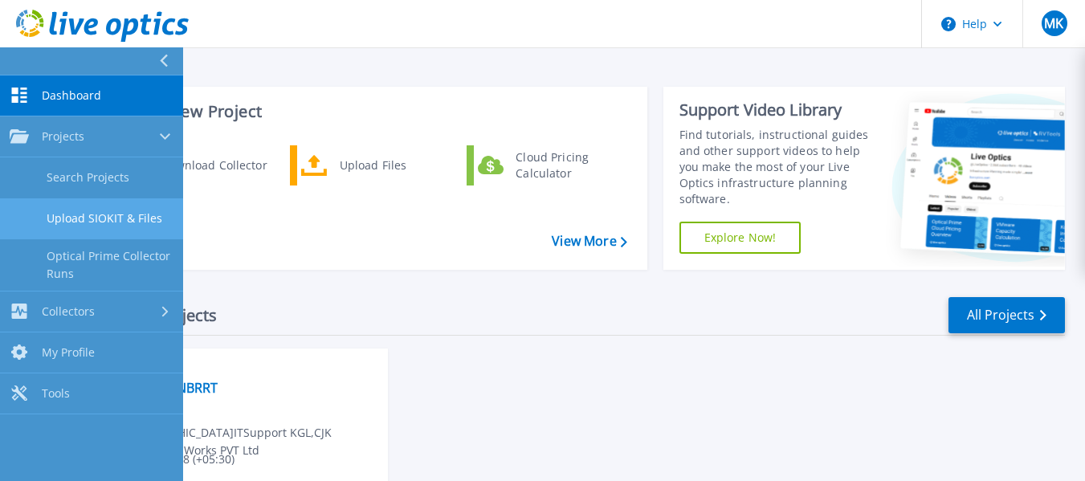
click at [72, 215] on link "Upload SIOKIT & Files" at bounding box center [91, 218] width 183 height 41
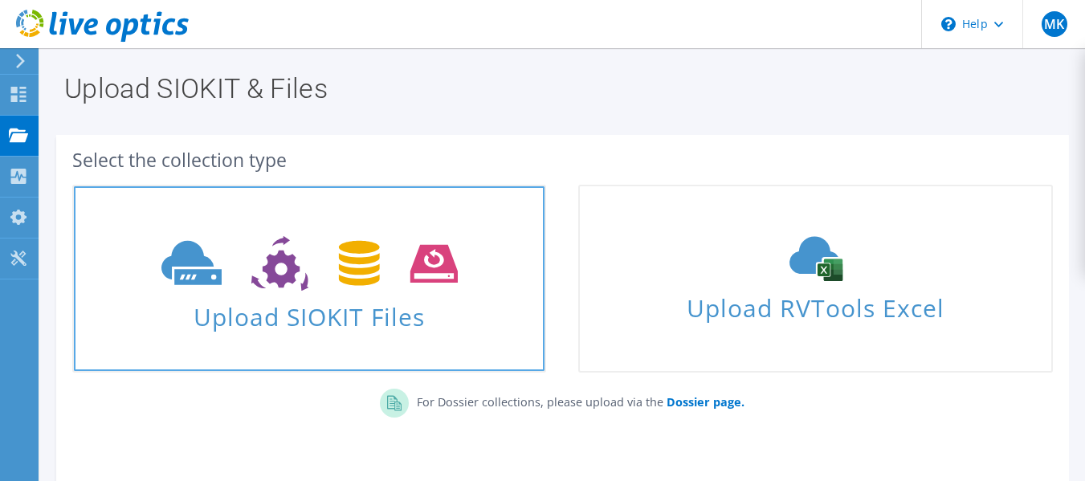
click at [443, 243] on icon at bounding box center [309, 263] width 296 height 55
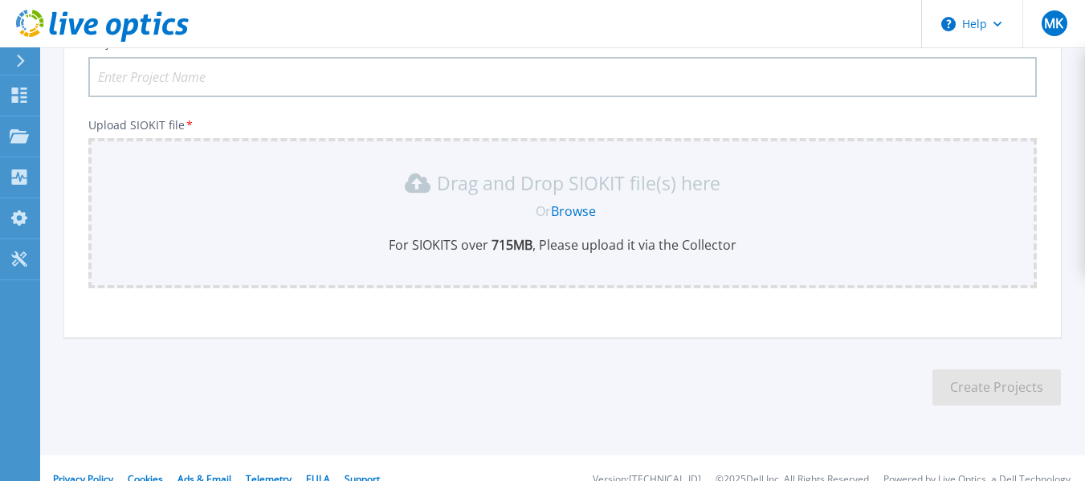
scroll to position [159, 0]
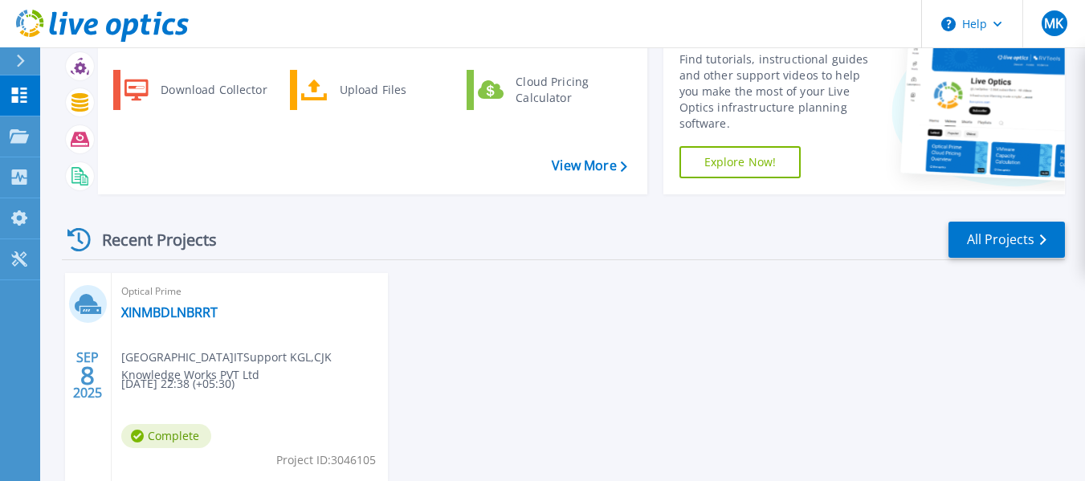
scroll to position [169, 0]
